Goal: Information Seeking & Learning: Find specific fact

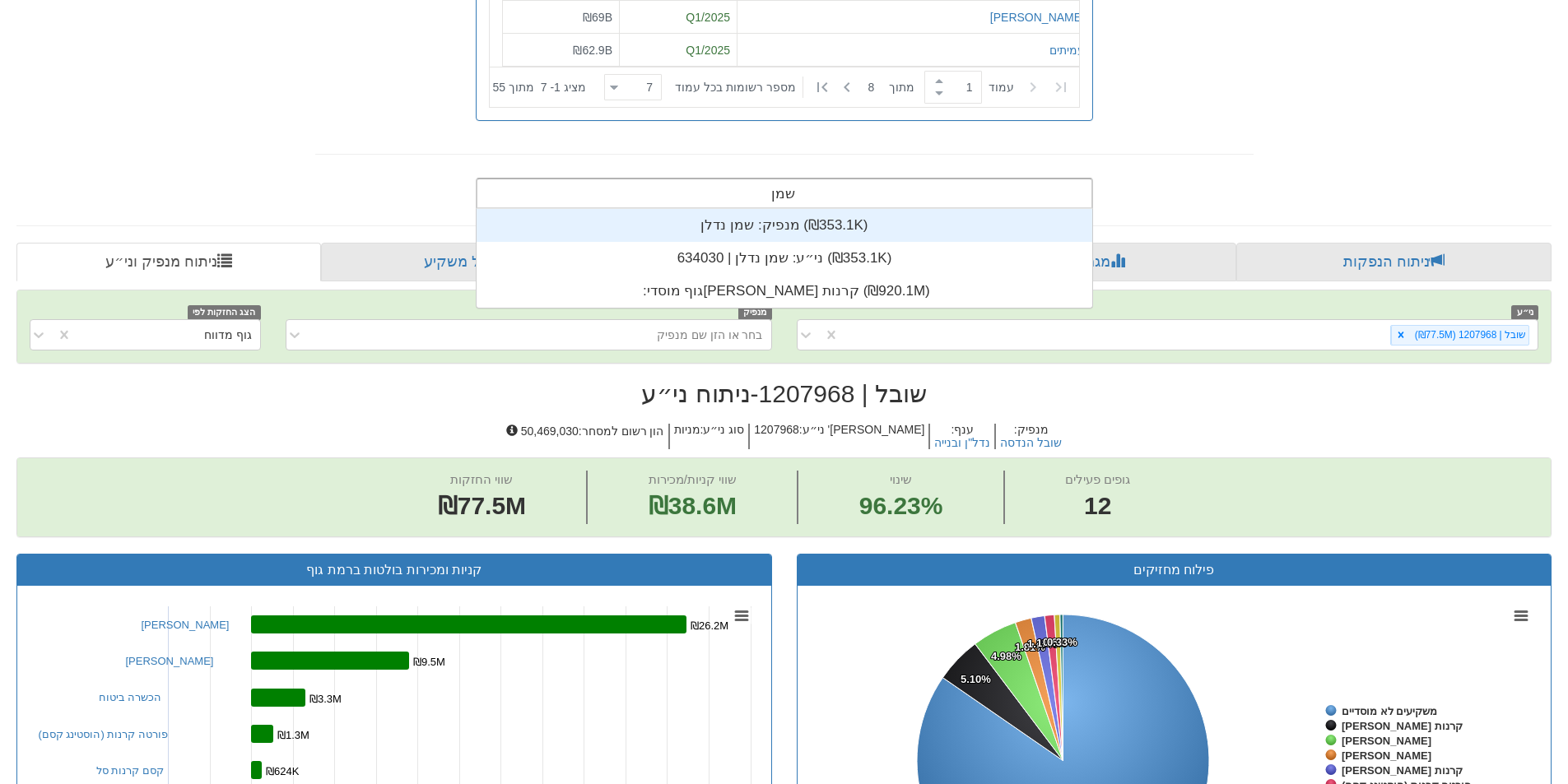
scroll to position [66, 0]
type input "שמן נד"
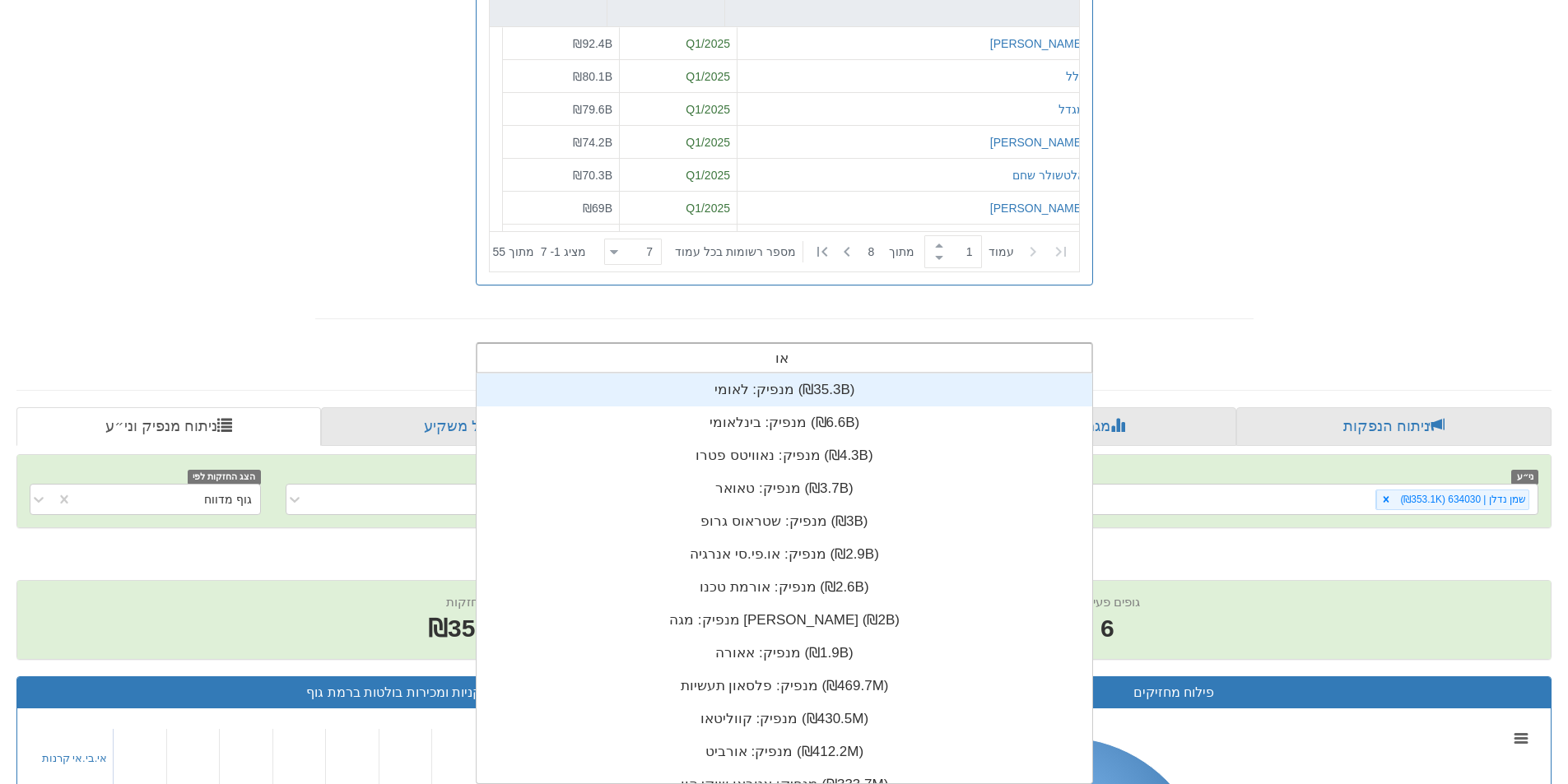
scroll to position [13, 0]
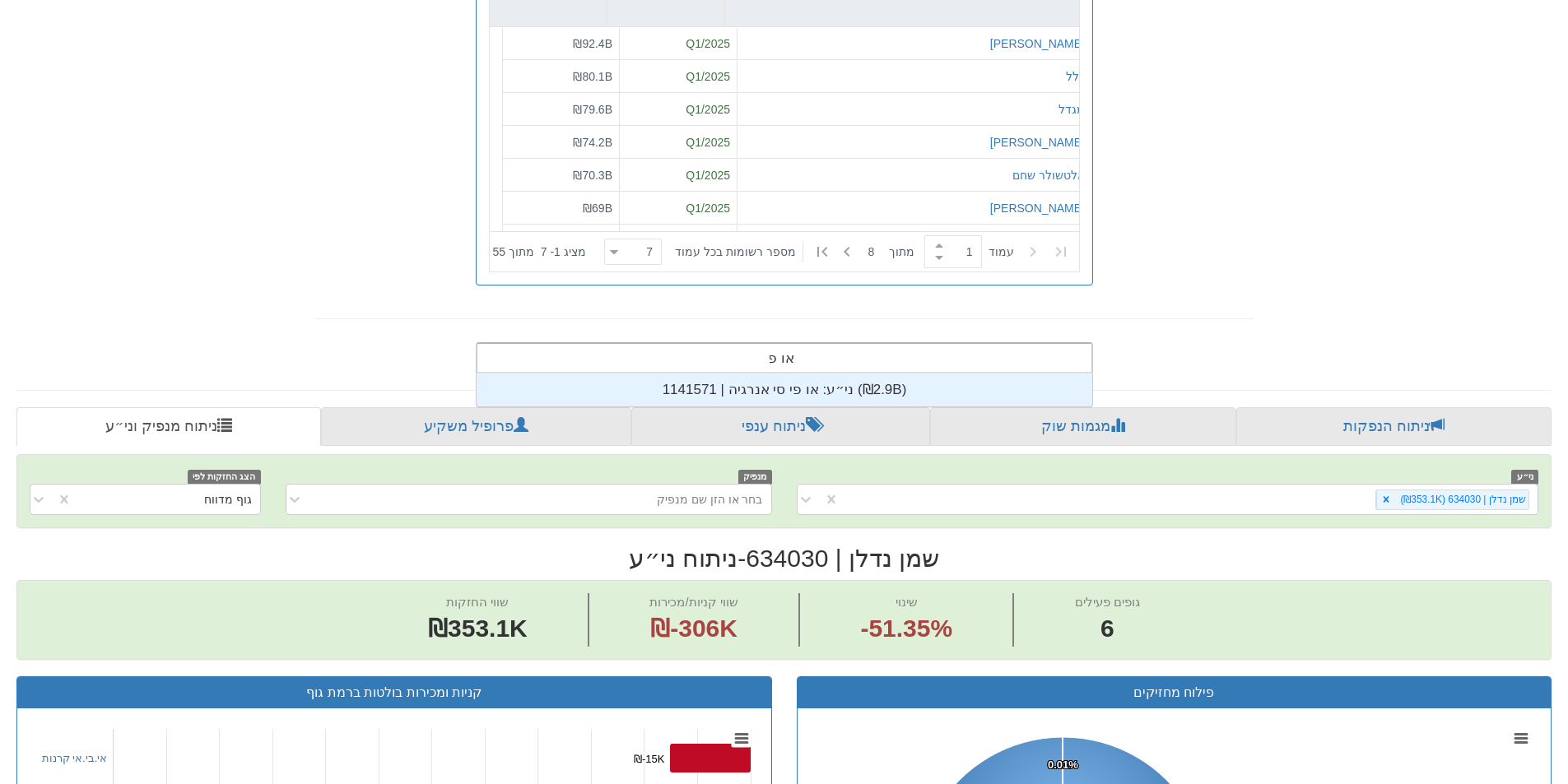
type input "או פי"
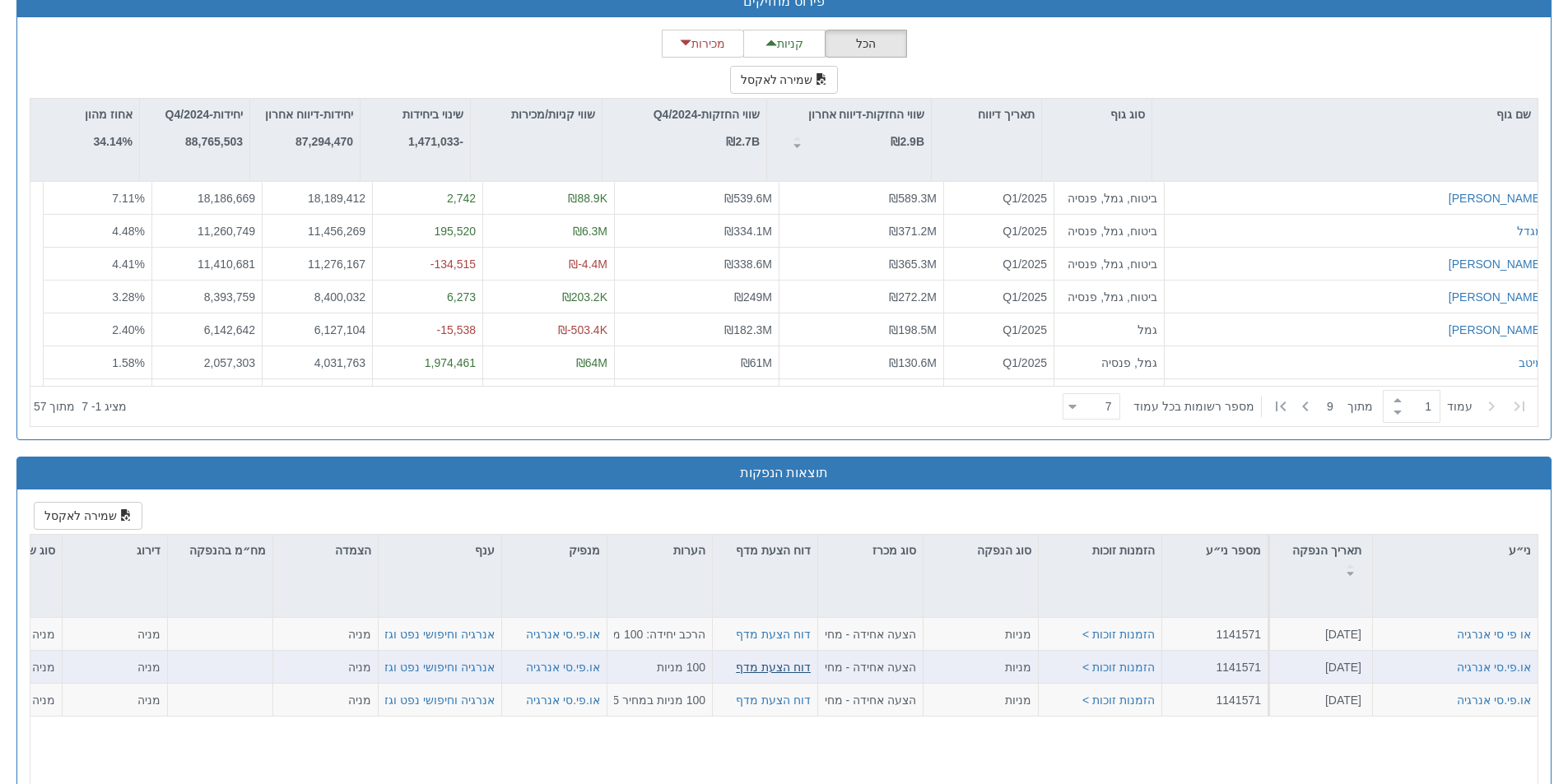
scroll to position [1901, 0]
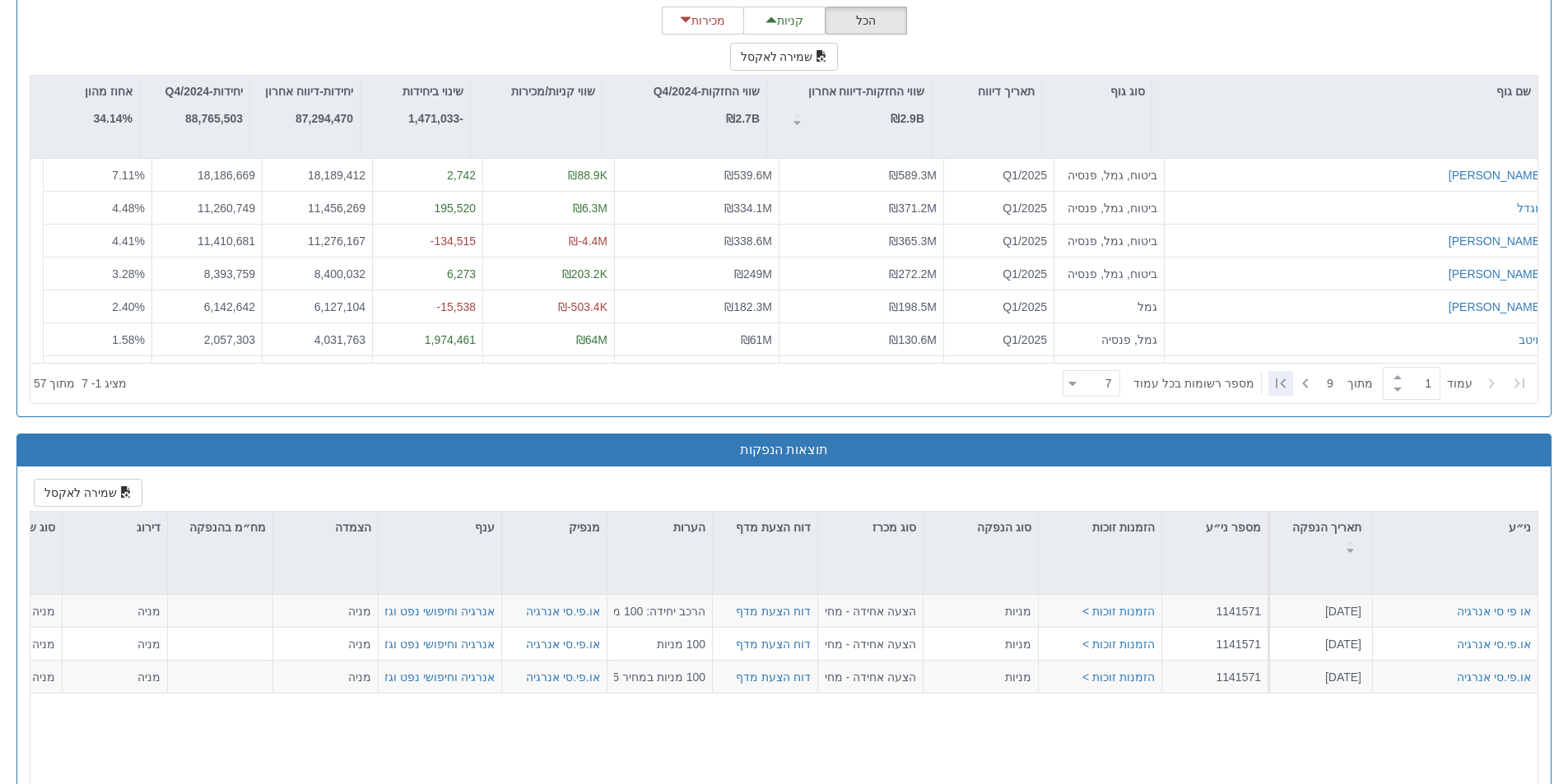
click at [1282, 387] on icon at bounding box center [1280, 384] width 20 height 20
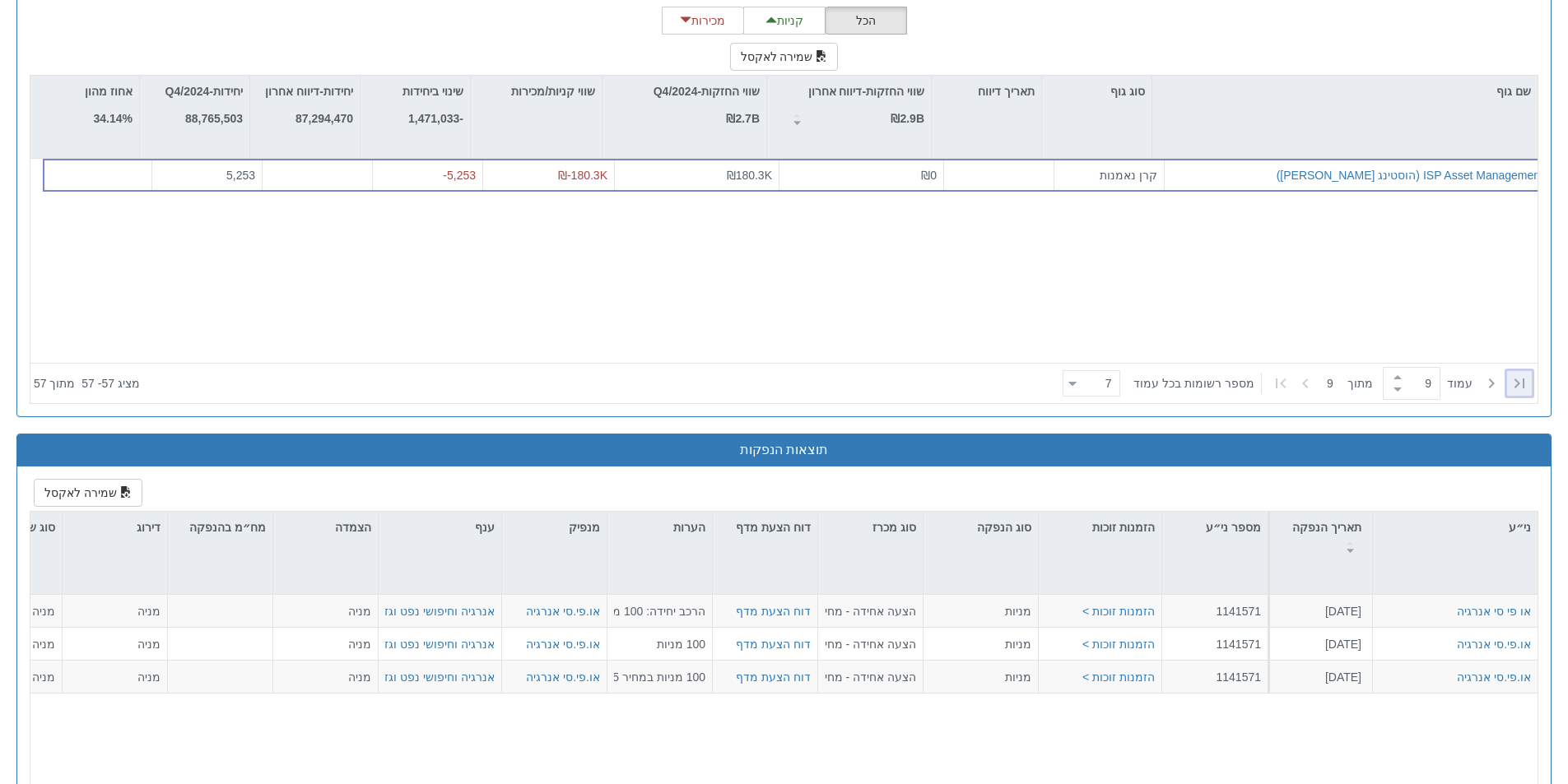
click at [1517, 378] on icon at bounding box center [1519, 384] width 20 height 20
type input "1"
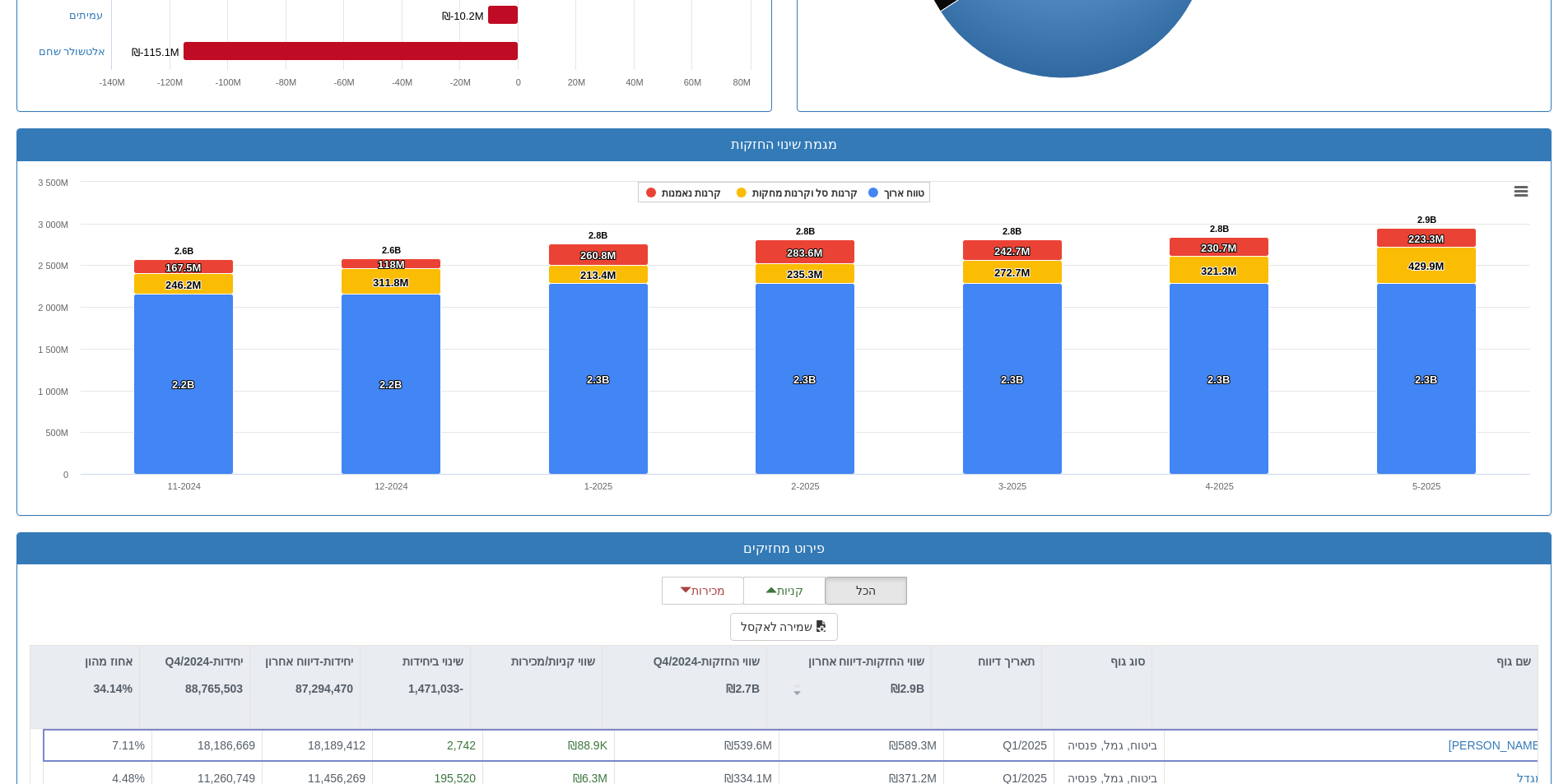
scroll to position [1250, 0]
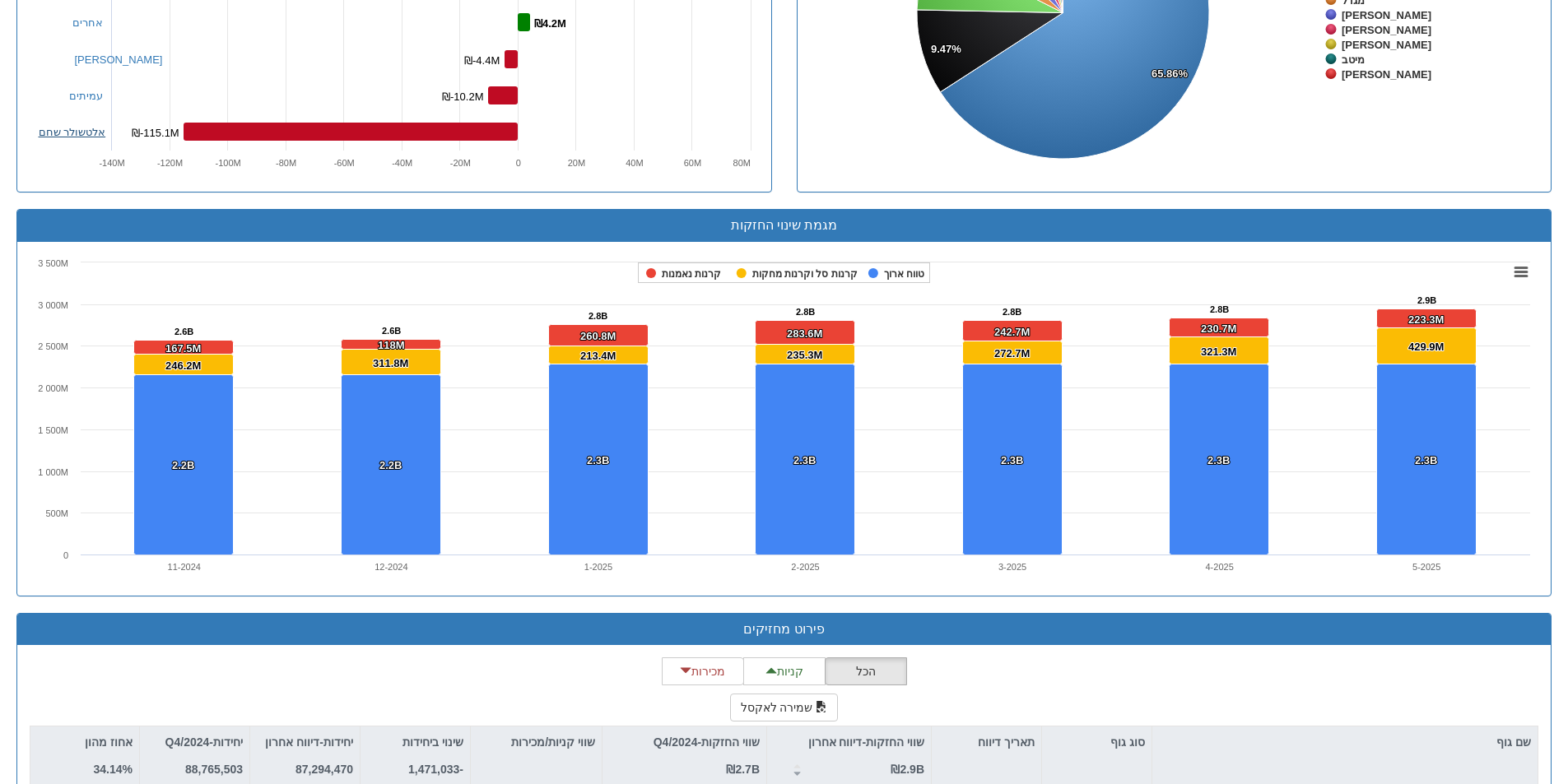
click at [85, 132] on link "אלטשולר שחם" at bounding box center [72, 132] width 67 height 13
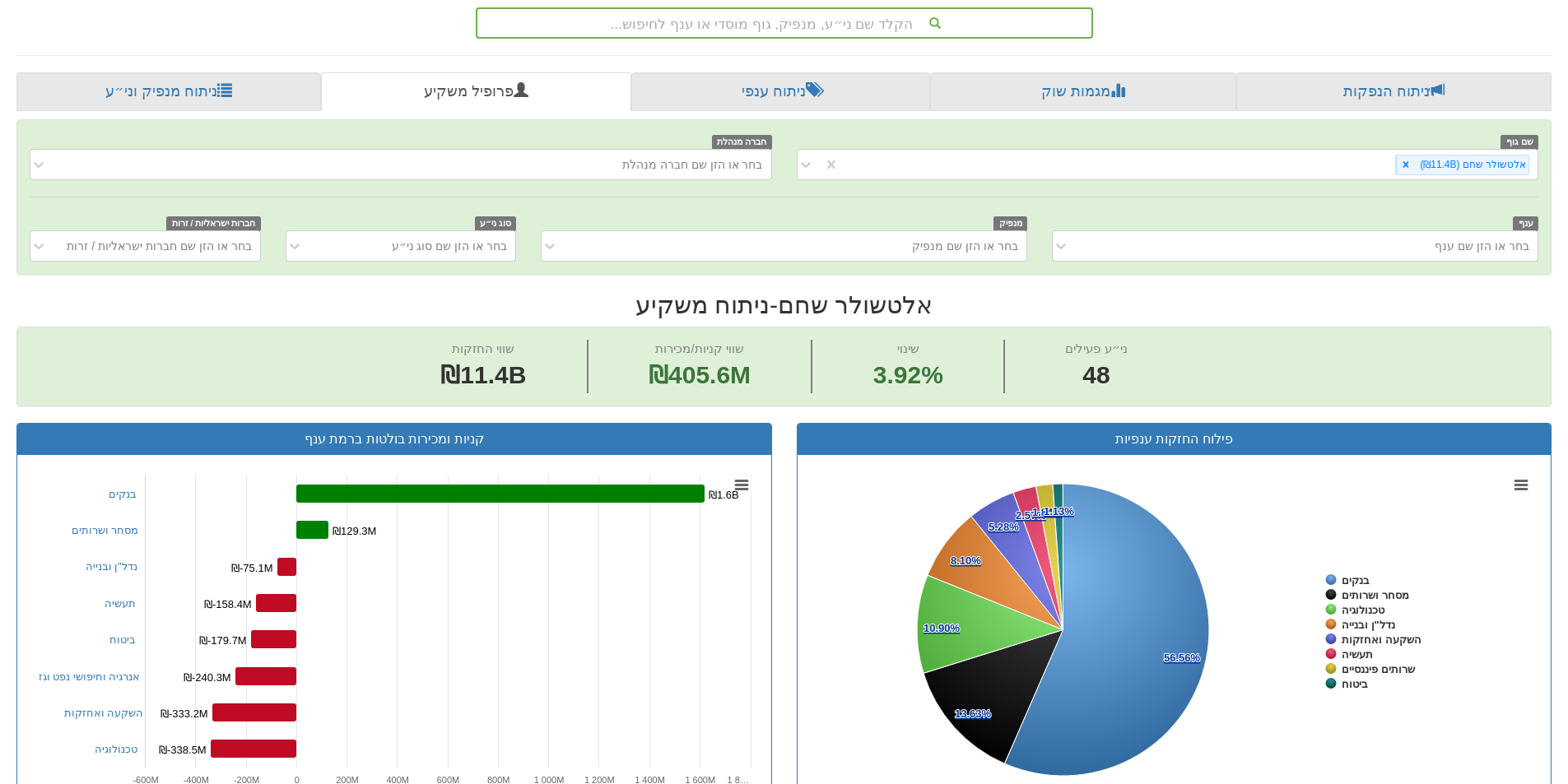
scroll to position [540, 0]
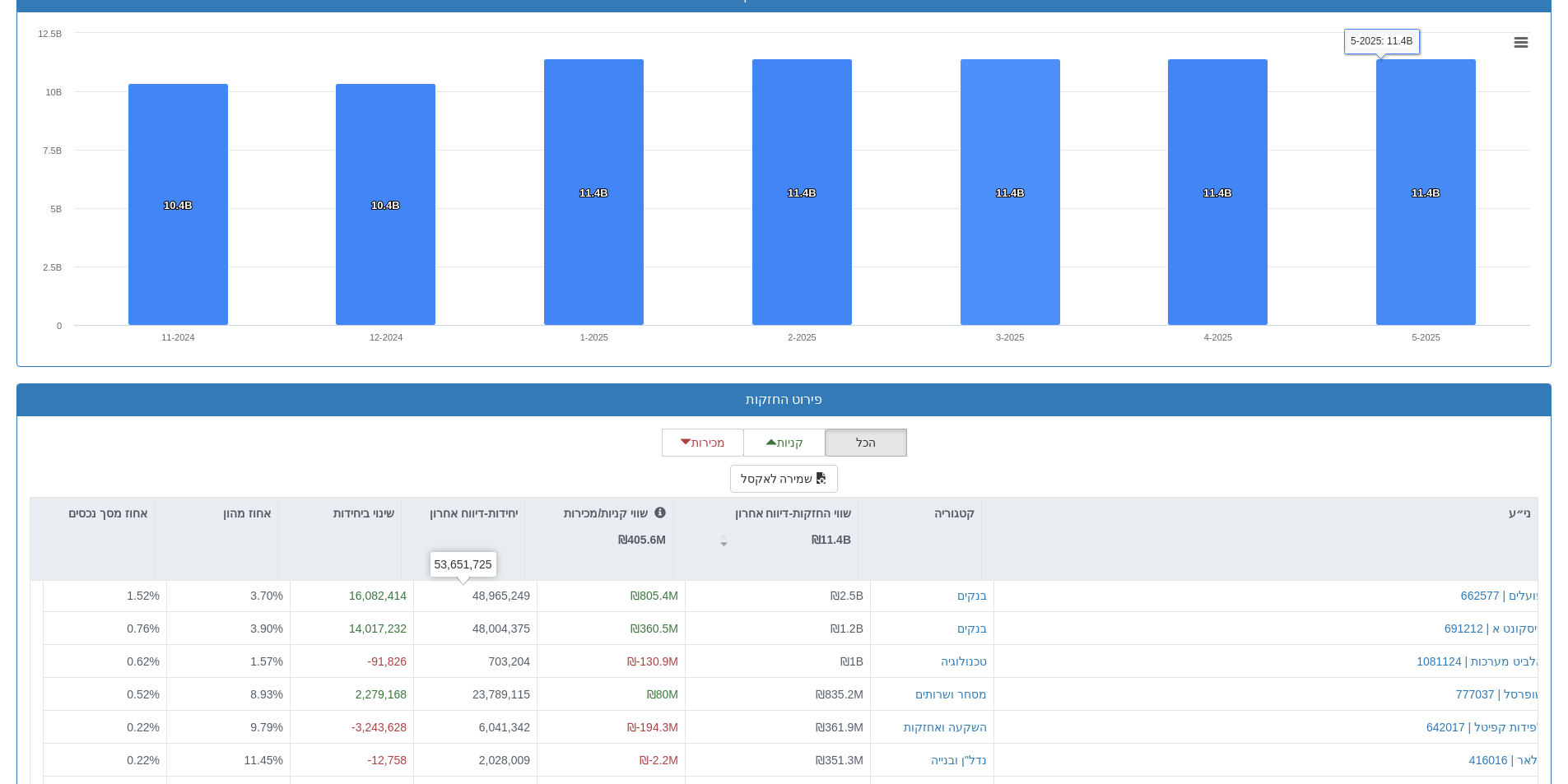
scroll to position [35, 0]
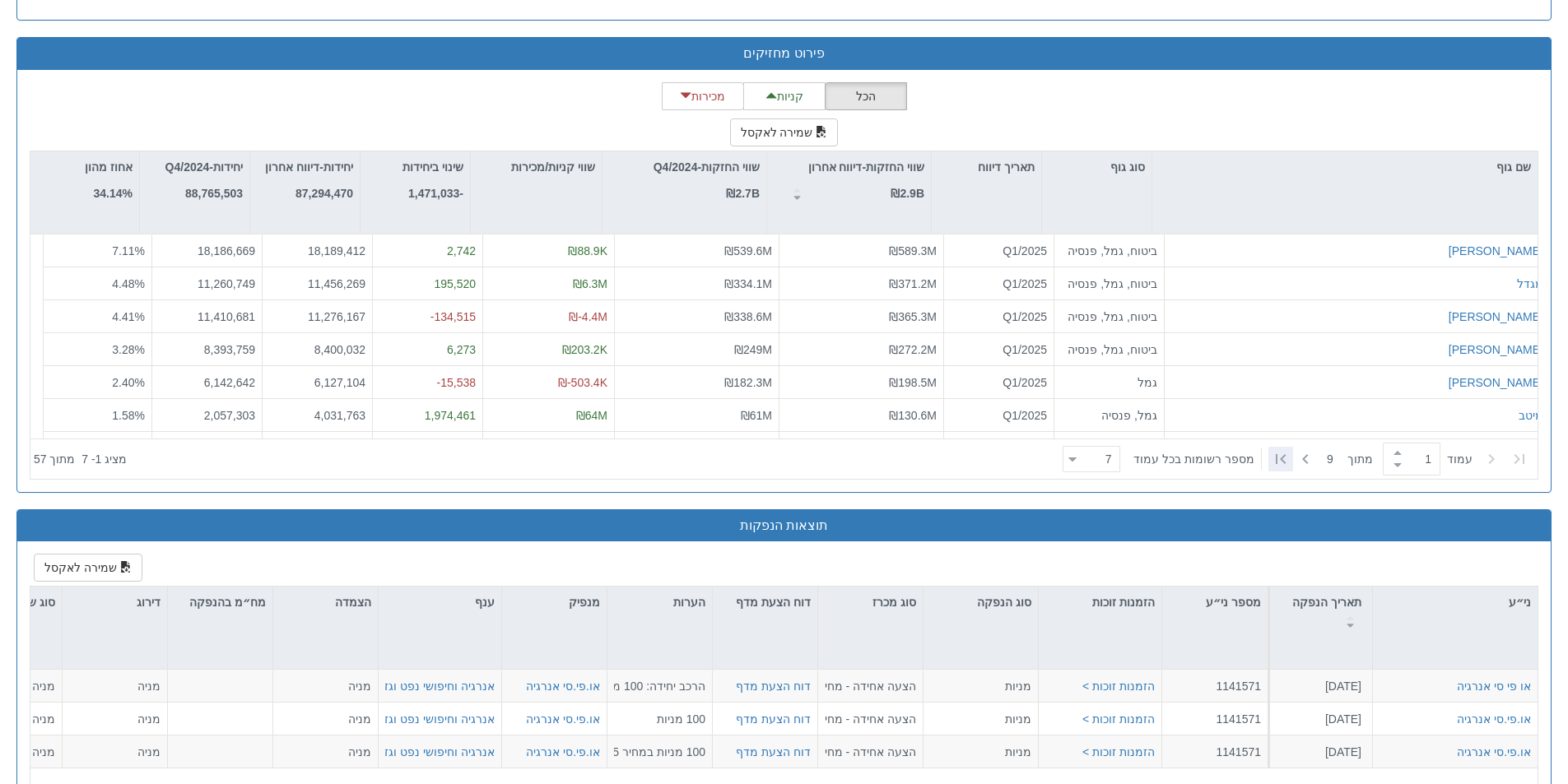
click at [1278, 458] on icon at bounding box center [1280, 459] width 20 height 20
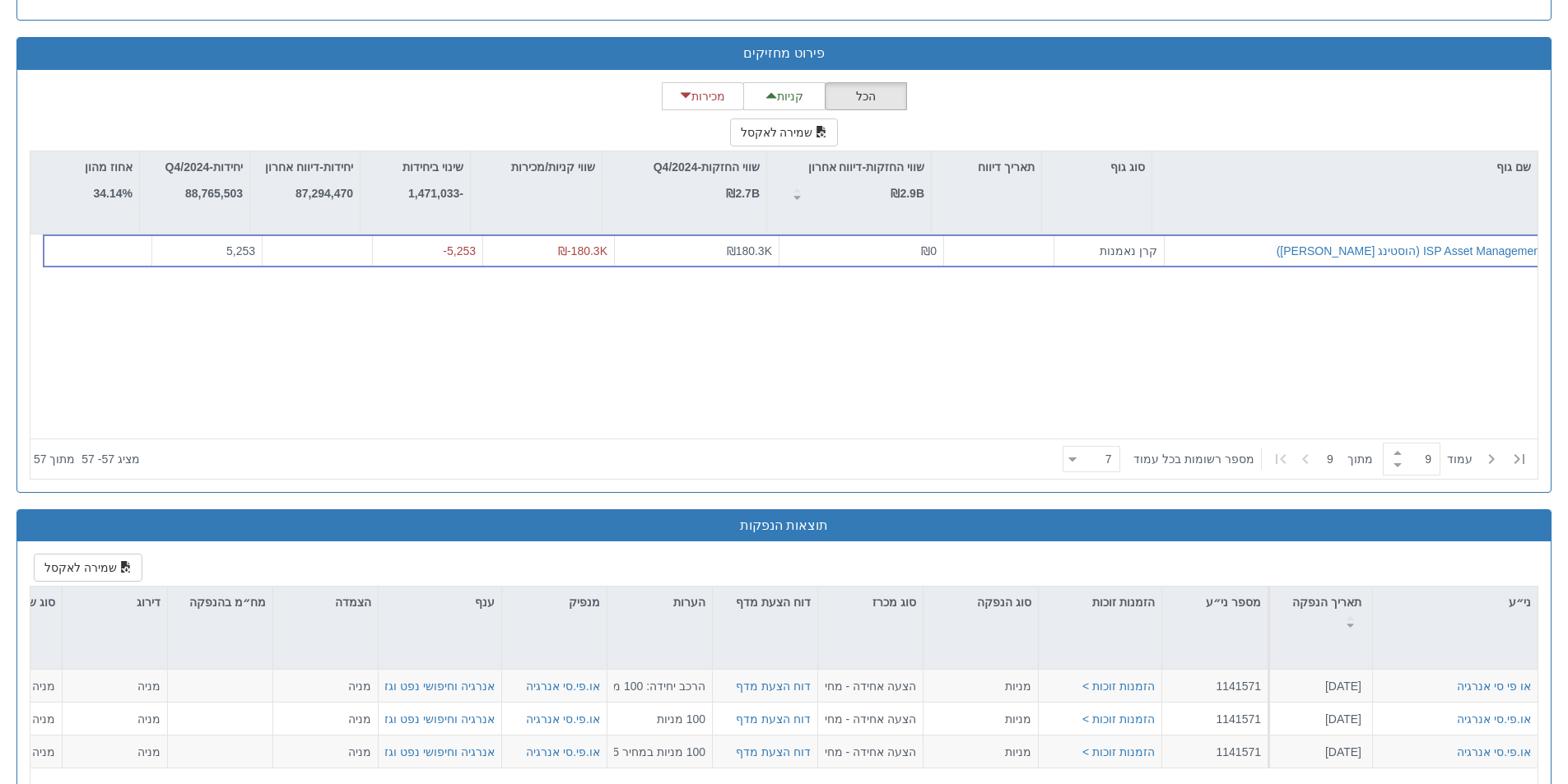
click at [1278, 458] on icon at bounding box center [1280, 459] width 20 height 20
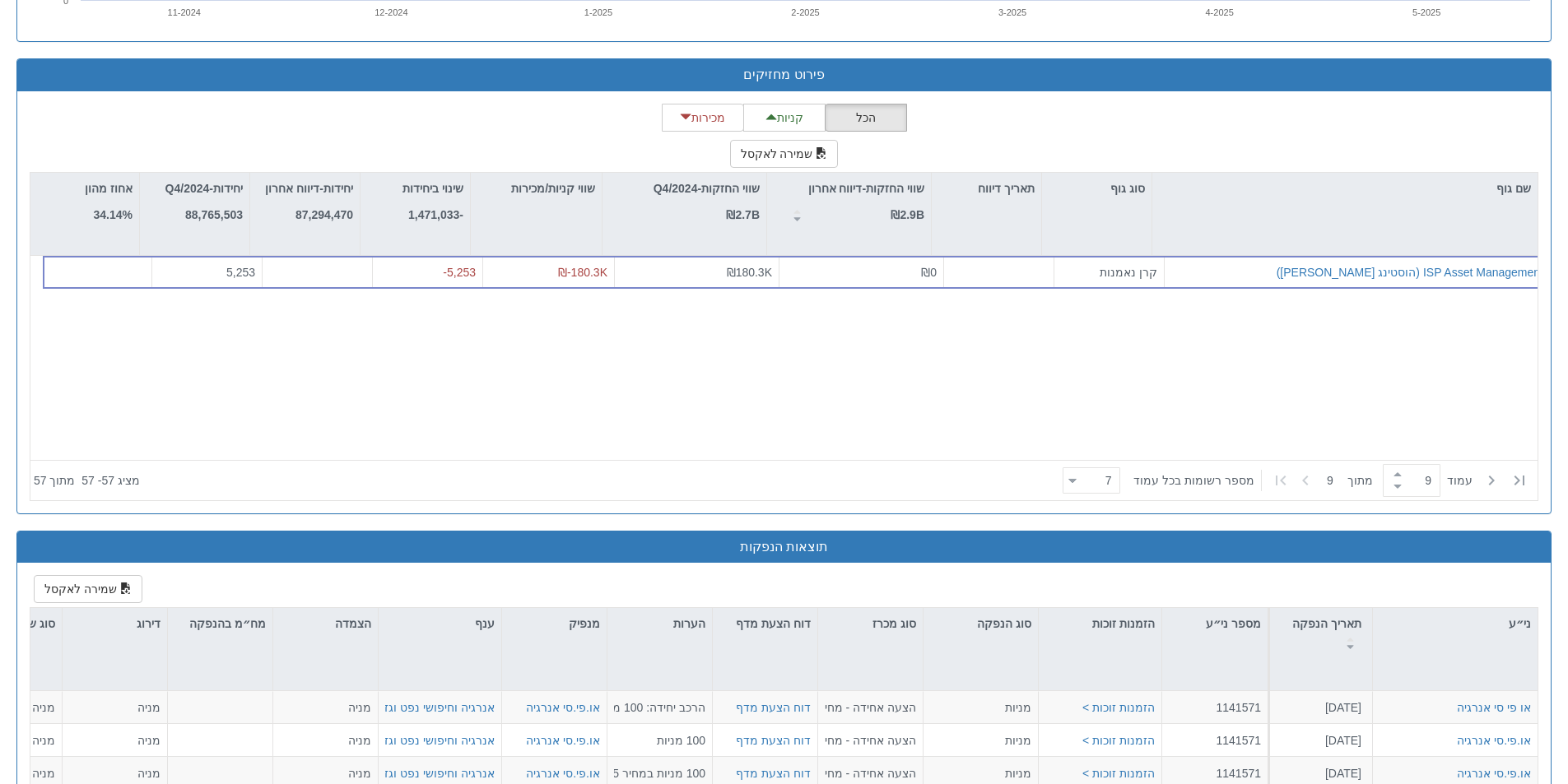
scroll to position [1619, 0]
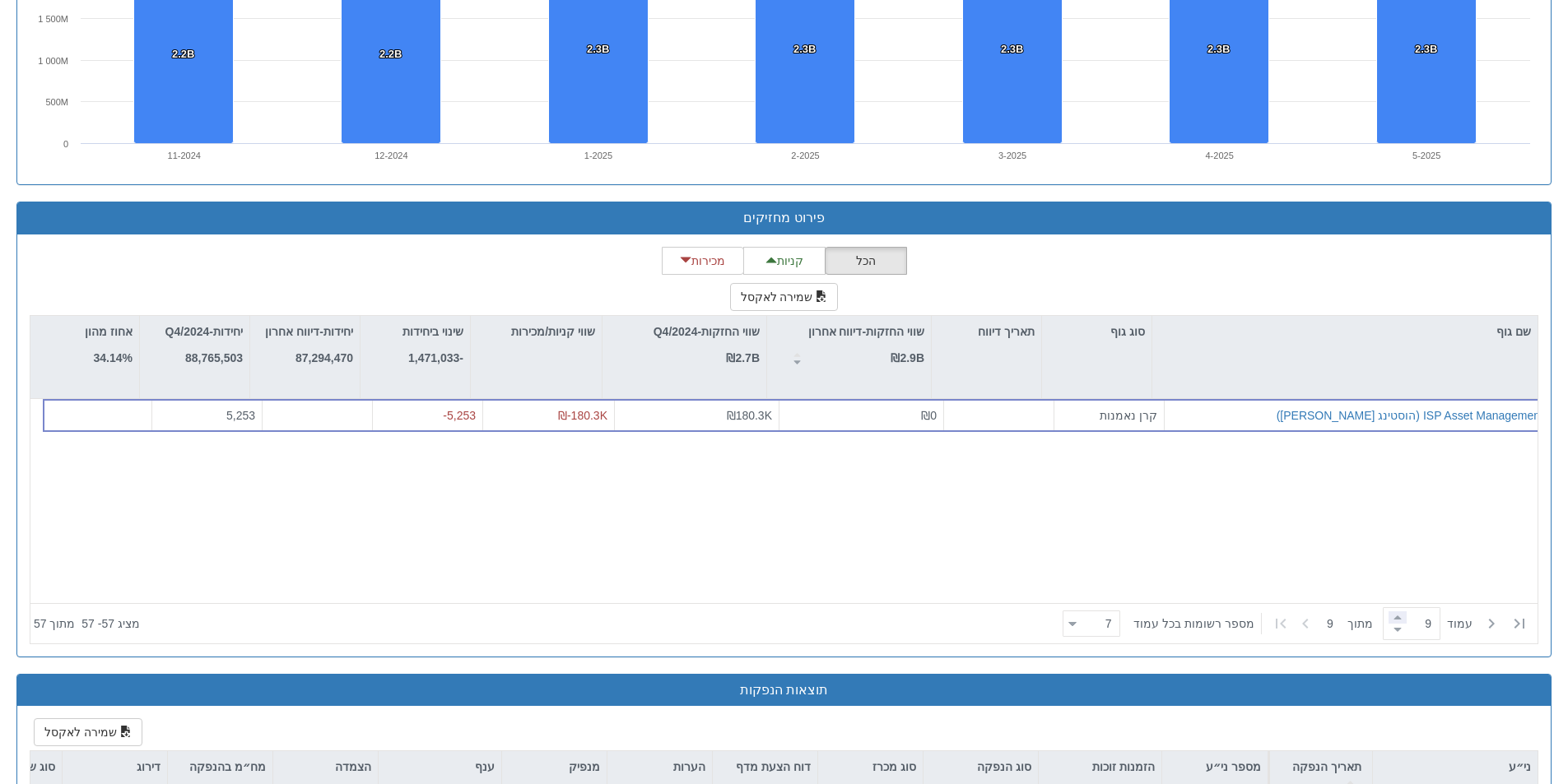
click at [1392, 613] on span at bounding box center [1397, 618] width 18 height 13
click at [1389, 636] on span at bounding box center [1397, 630] width 18 height 13
type input "8"
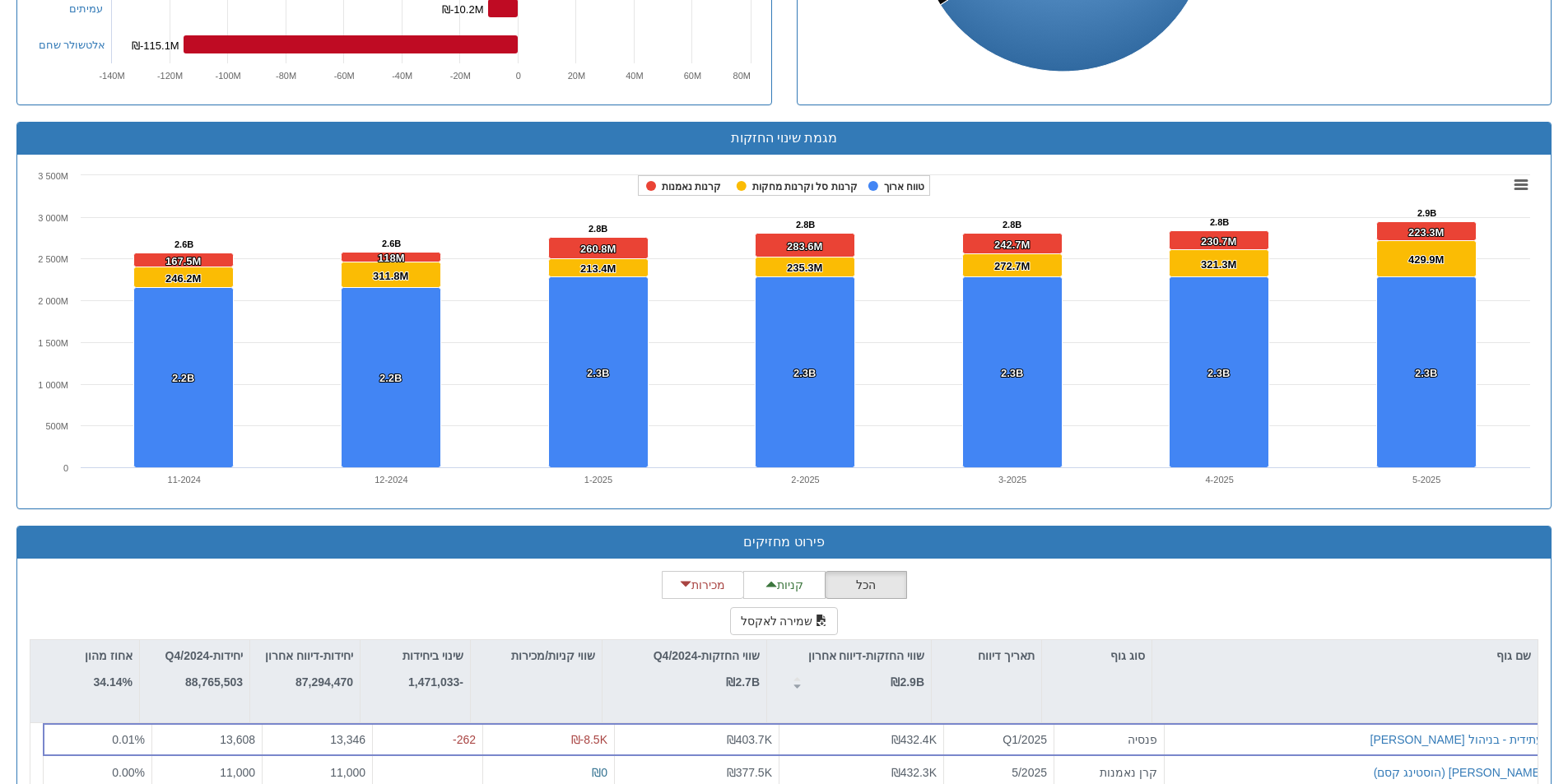
scroll to position [1042, 0]
